Goal: Information Seeking & Learning: Find contact information

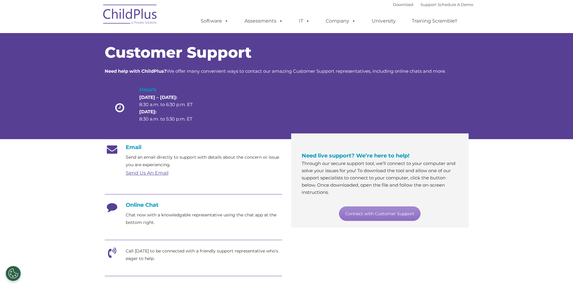
click at [146, 208] on h4 "Online Chat" at bounding box center [194, 205] width 178 height 7
click at [146, 204] on h4 "Online Chat" at bounding box center [194, 205] width 178 height 7
click at [118, 206] on icon at bounding box center [112, 209] width 15 height 15
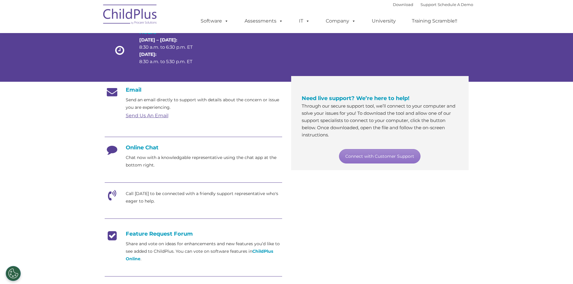
scroll to position [60, 0]
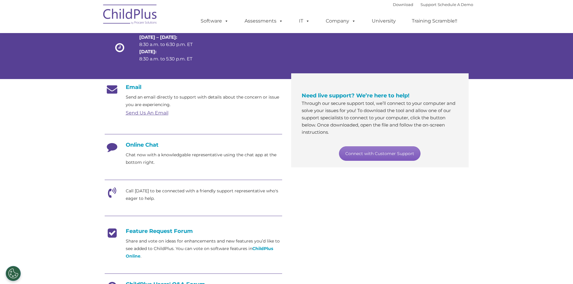
click at [362, 157] on link "Connect with Customer Support" at bounding box center [380, 154] width 82 height 14
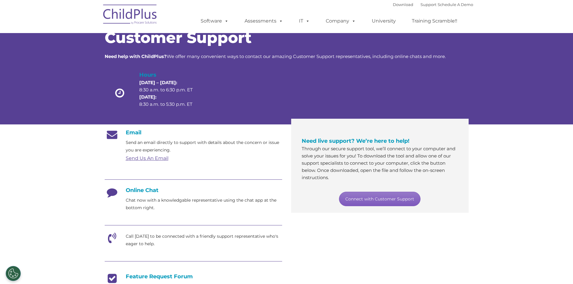
scroll to position [0, 0]
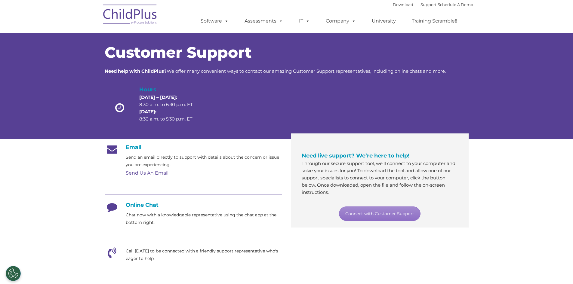
click at [141, 206] on h4 "Online Chat" at bounding box center [194, 205] width 178 height 7
click at [109, 208] on icon at bounding box center [112, 209] width 15 height 15
click at [112, 207] on icon at bounding box center [112, 209] width 15 height 15
drag, startPoint x: 105, startPoint y: 208, endPoint x: 109, endPoint y: 207, distance: 3.3
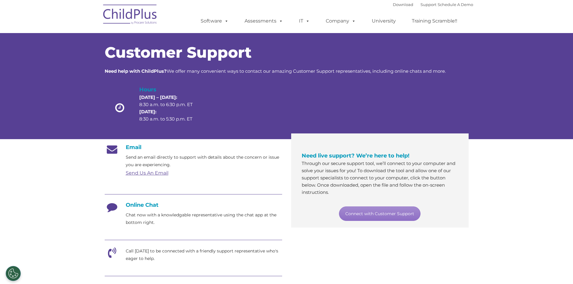
click at [105, 208] on icon at bounding box center [112, 209] width 15 height 15
click at [138, 204] on h4 "Online Chat" at bounding box center [194, 205] width 178 height 7
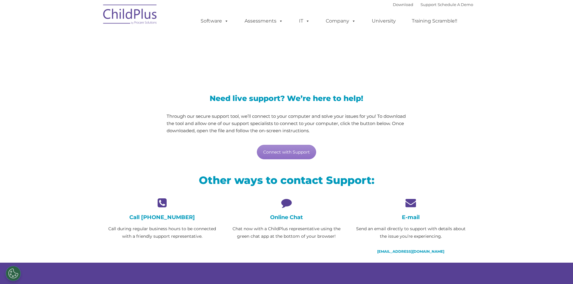
click at [282, 202] on icon at bounding box center [286, 203] width 115 height 11
click at [284, 201] on icon at bounding box center [286, 203] width 115 height 11
click at [285, 151] on link "Connect with Support" at bounding box center [286, 152] width 59 height 14
click at [14, 274] on button "Cookies Settings" at bounding box center [13, 273] width 15 height 15
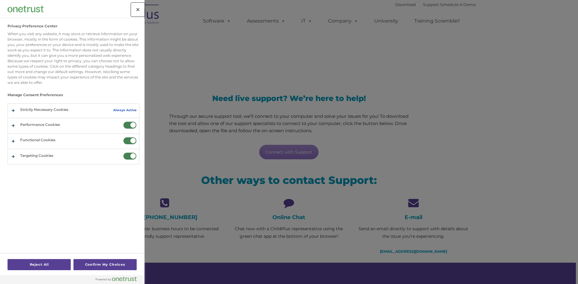
click at [140, 11] on button "Close" at bounding box center [137, 9] width 13 height 13
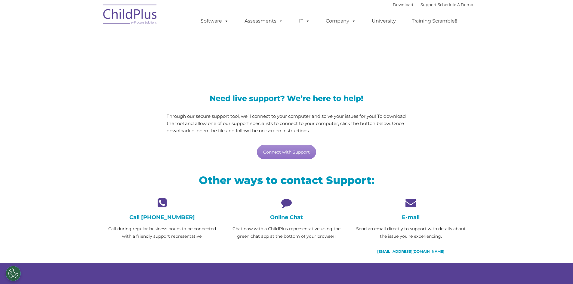
click at [236, 249] on div "Call 800.888.6674 Call during regular business hours to be connected with a fri…" at bounding box center [286, 230] width 373 height 65
click at [414, 252] on link "support@childplus.com" at bounding box center [410, 252] width 67 height 5
